Goal: Task Accomplishment & Management: Use online tool/utility

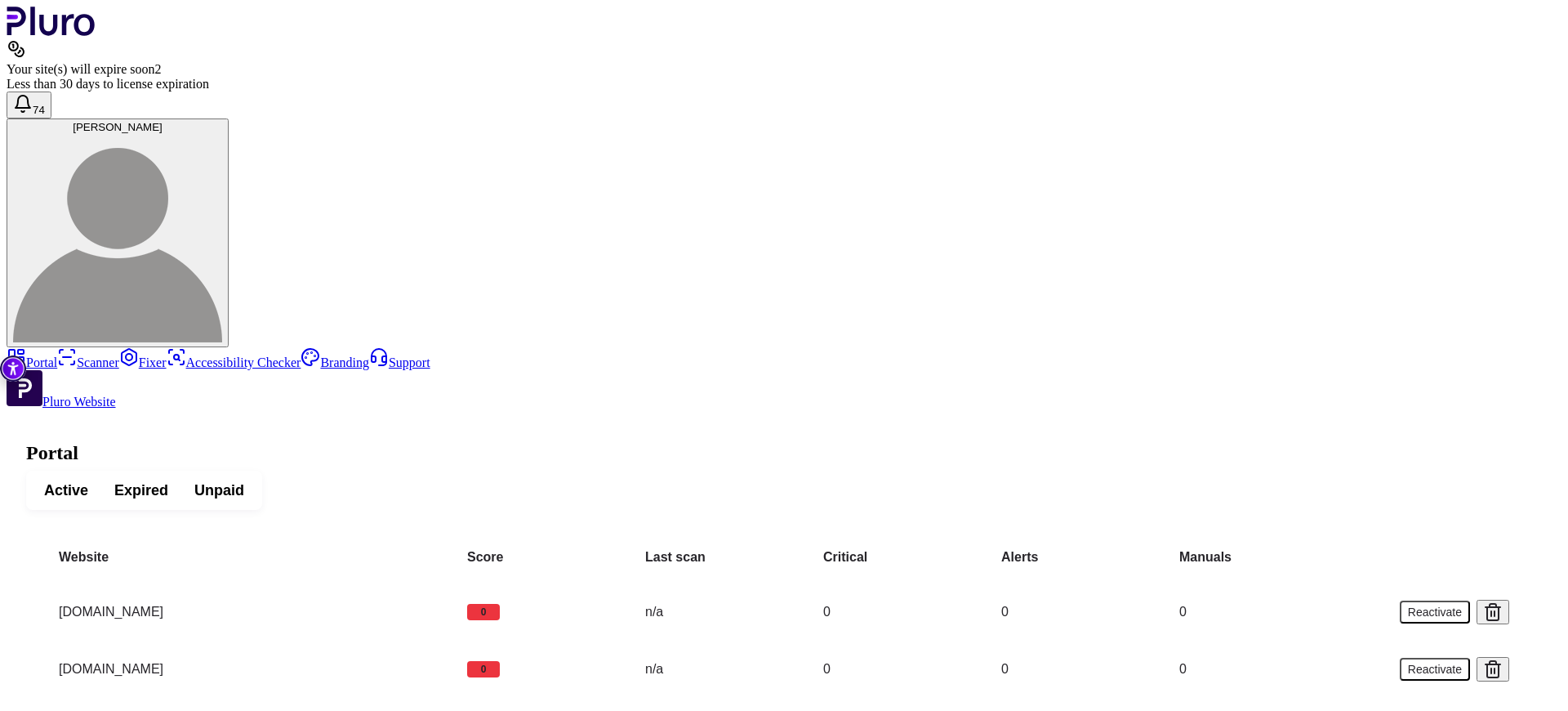
click at [88, 480] on span "Active" at bounding box center [66, 490] width 45 height 19
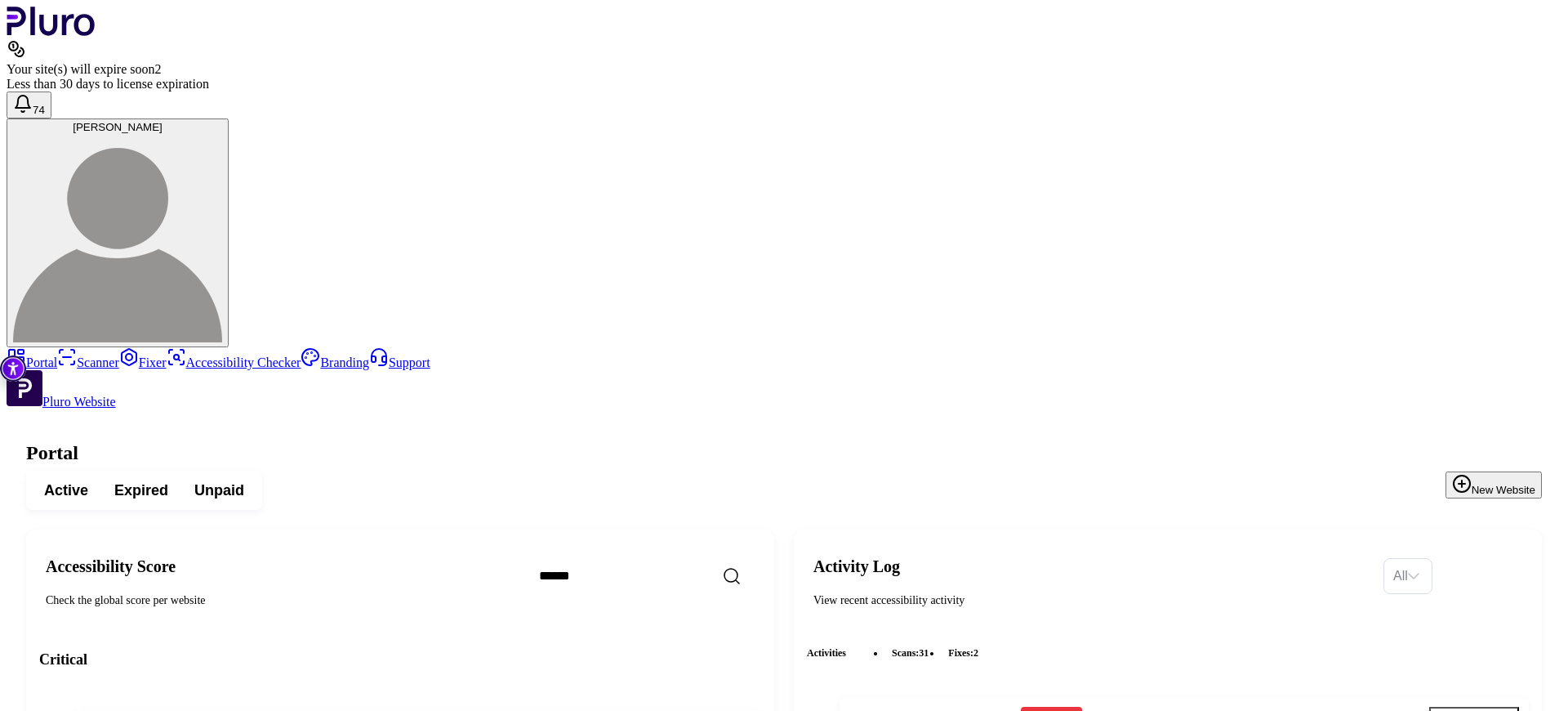
scroll to position [596, 0]
click at [244, 480] on span "Unpaid" at bounding box center [219, 490] width 50 height 19
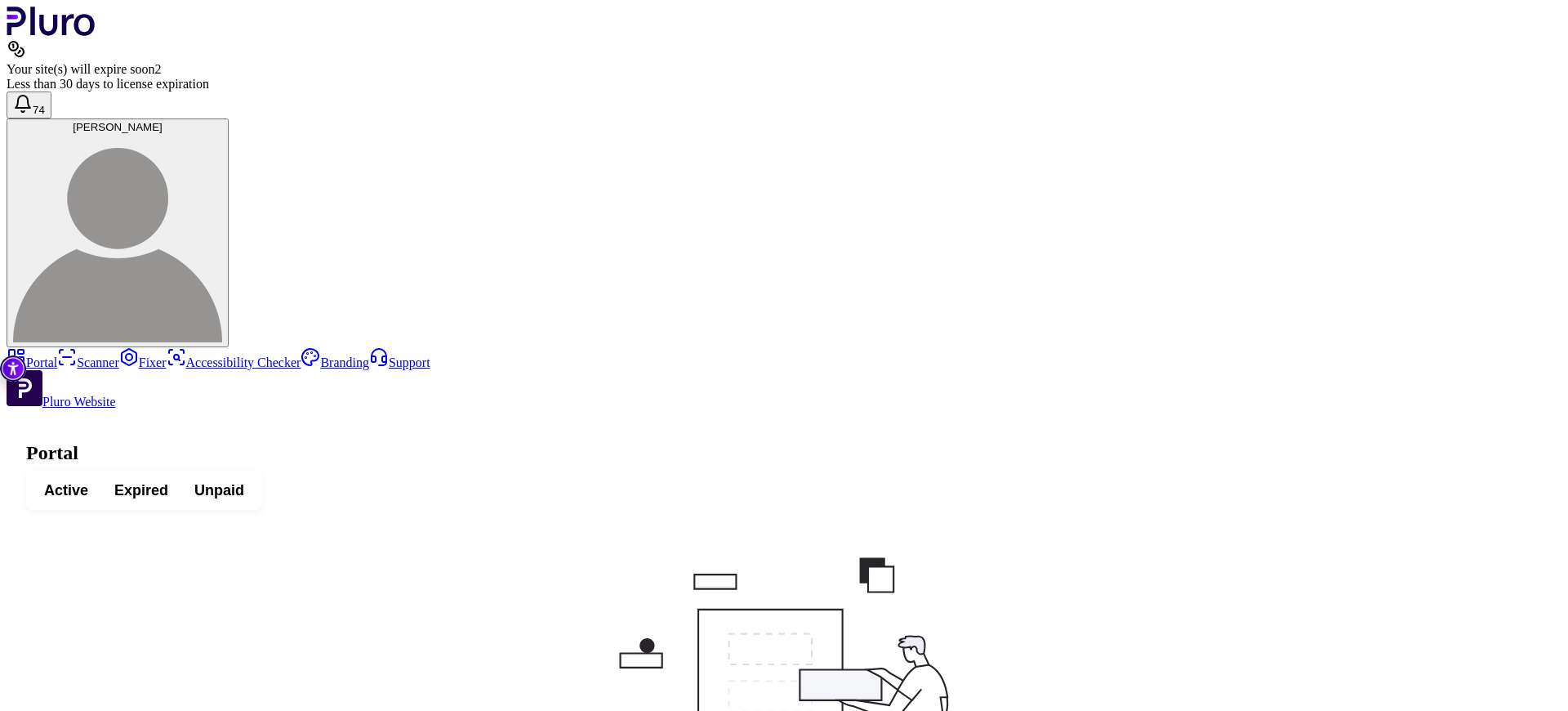
click at [168, 480] on span "Expired" at bounding box center [141, 490] width 54 height 19
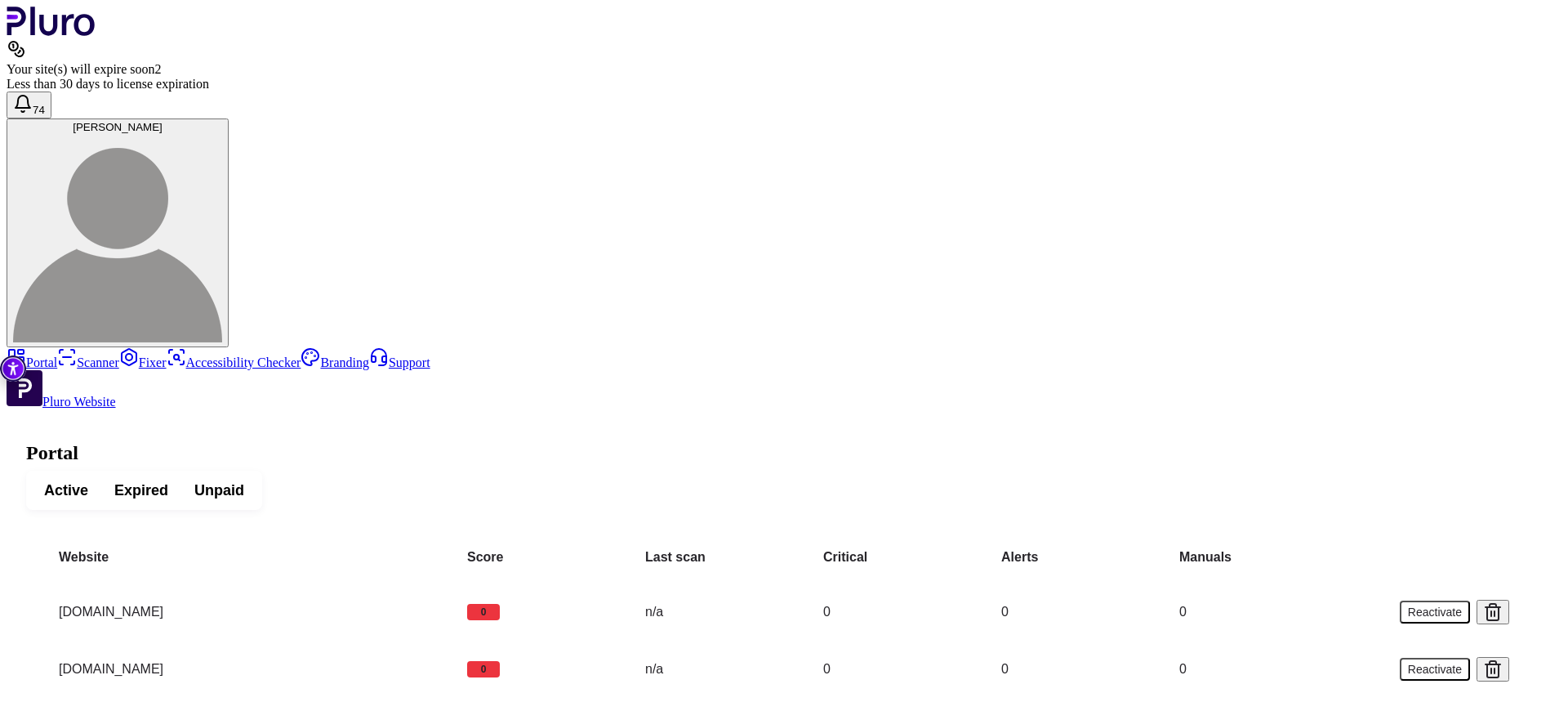
click at [88, 480] on span "Active" at bounding box center [66, 490] width 45 height 19
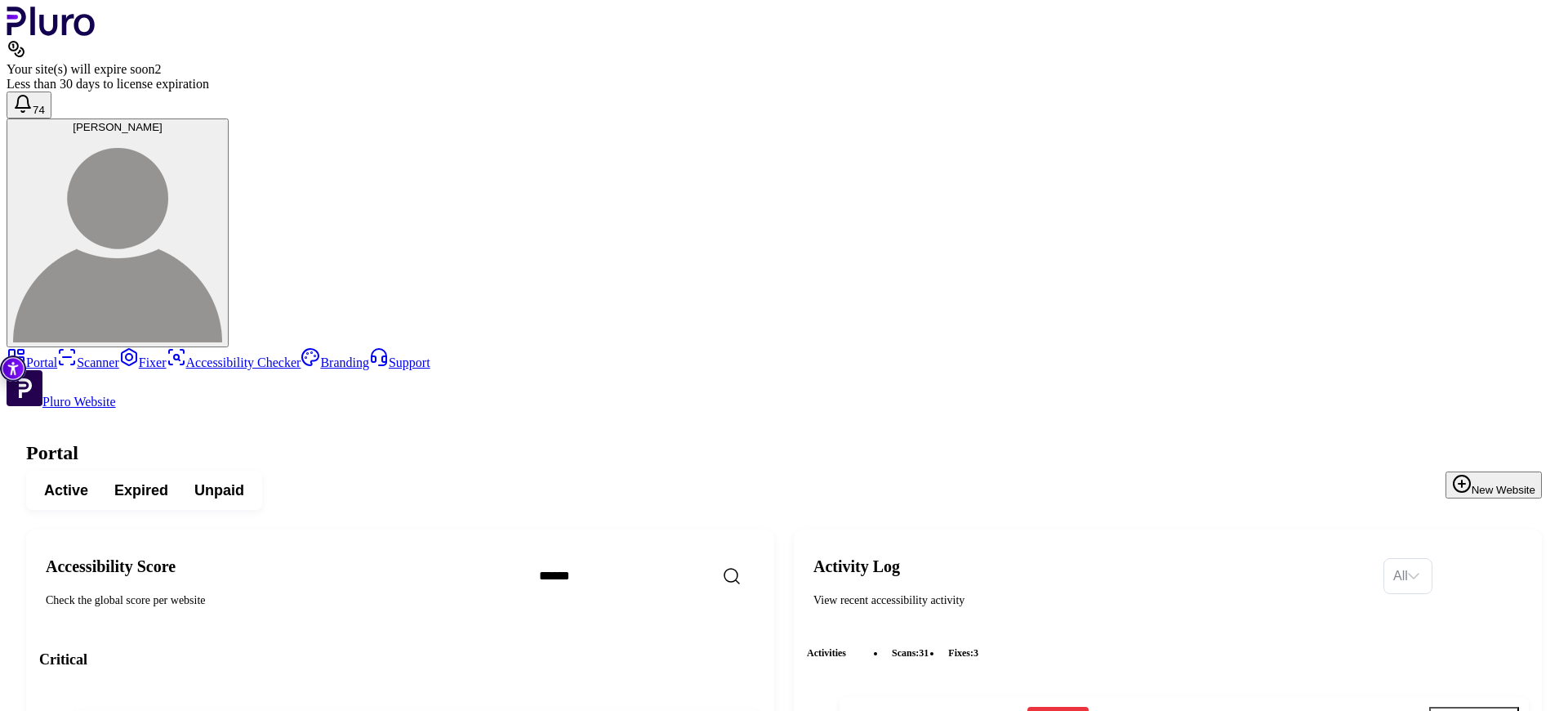
click at [45, 104] on span "74" at bounding box center [38, 110] width 12 height 12
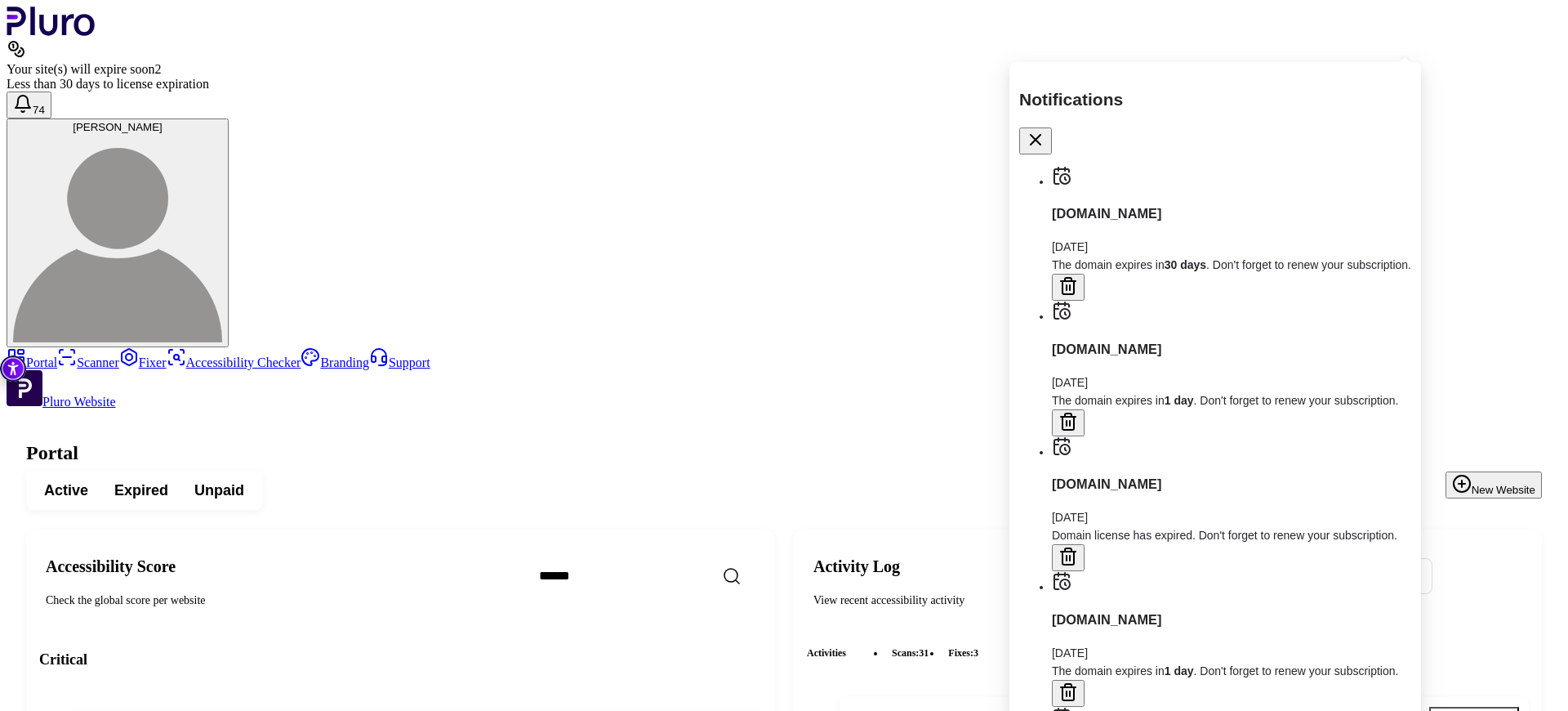
click at [52, 92] on button "74" at bounding box center [28, 105] width 45 height 27
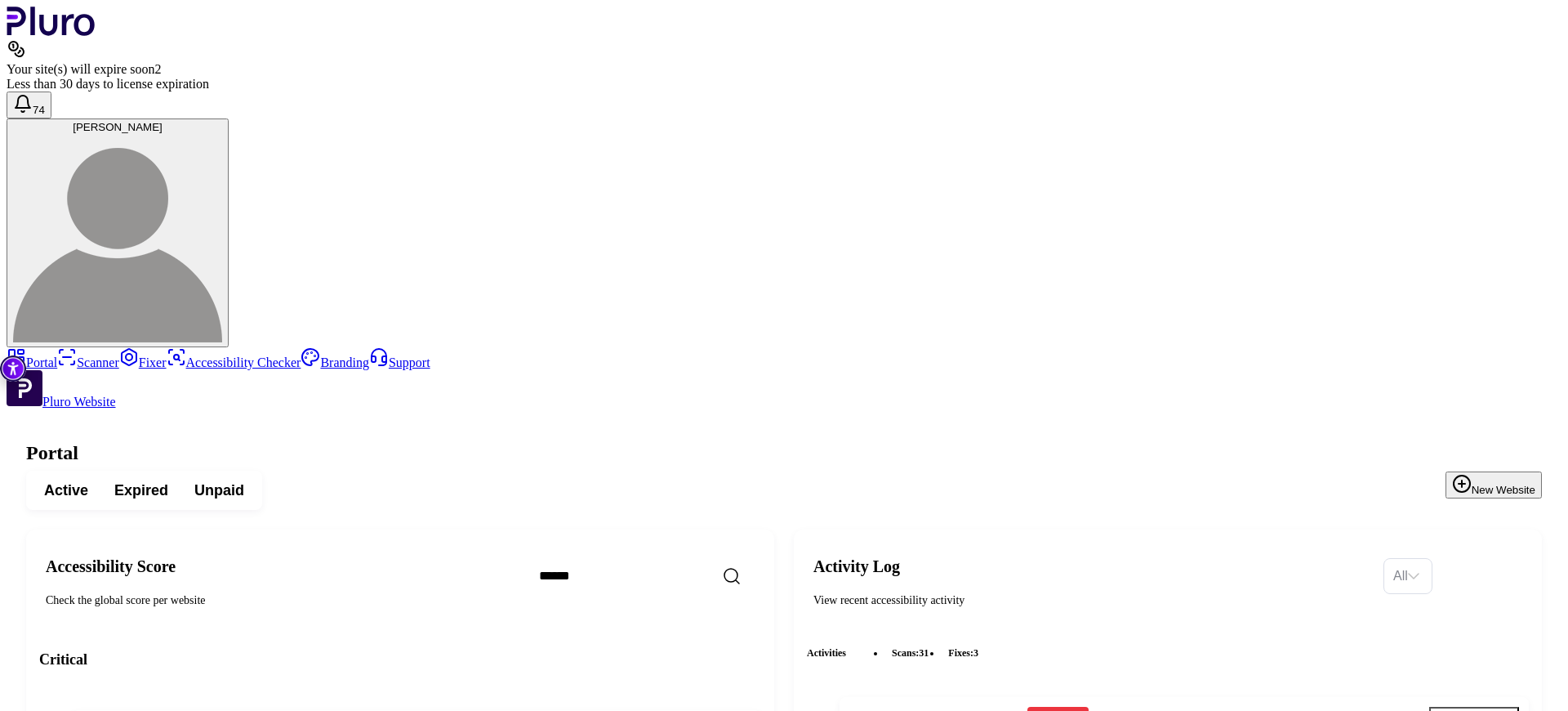
click at [26, 39] on icon at bounding box center [16, 49] width 19 height 19
